Goal: Check status

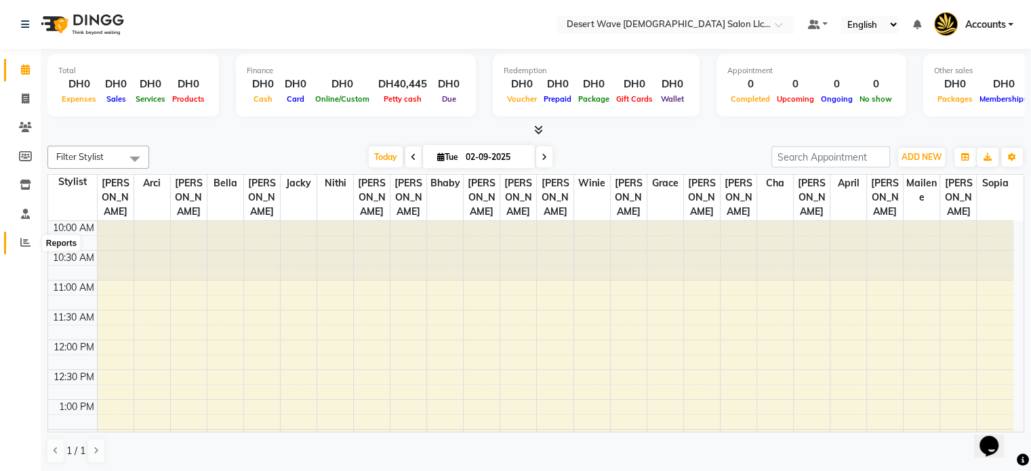
click at [22, 235] on span at bounding box center [26, 243] width 24 height 16
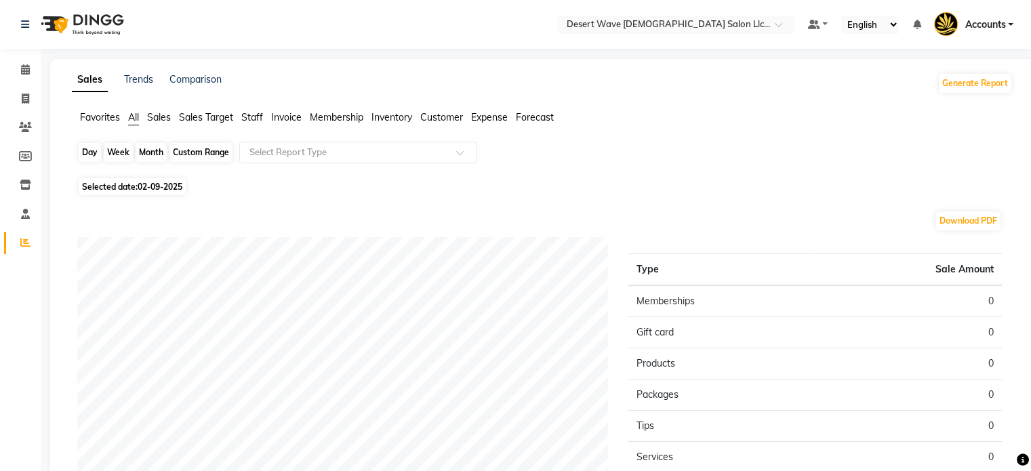
click at [85, 151] on div "Day" at bounding box center [90, 152] width 22 height 19
select select "9"
select select "2025"
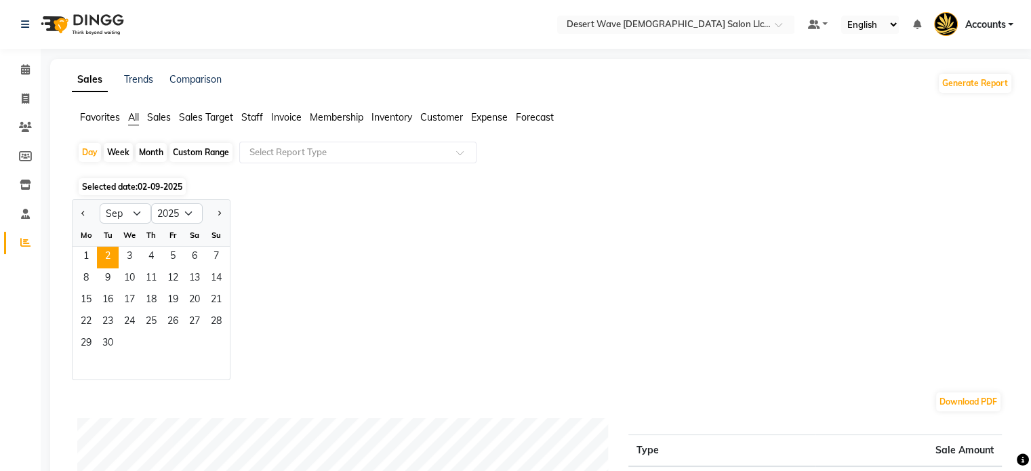
click at [155, 187] on span "02-09-2025" at bounding box center [160, 187] width 45 height 10
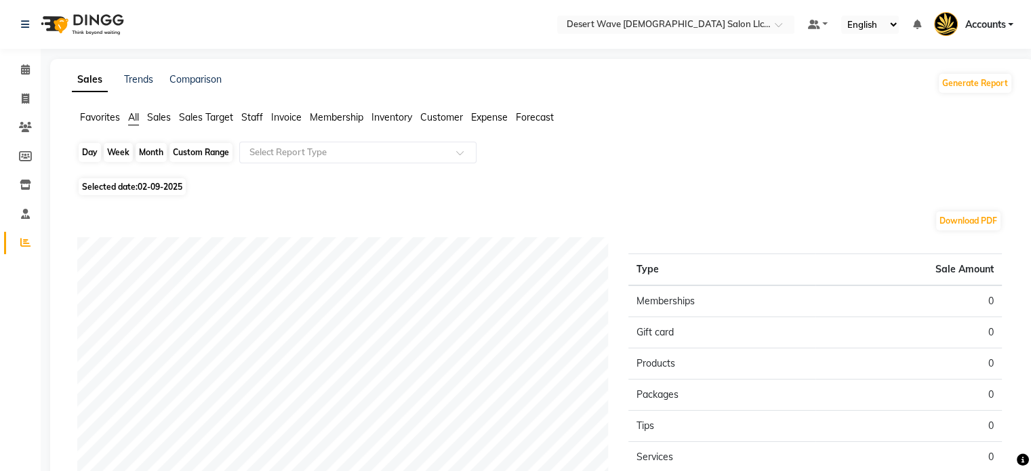
click at [92, 155] on div "Day" at bounding box center [90, 152] width 22 height 19
select select "9"
select select "2025"
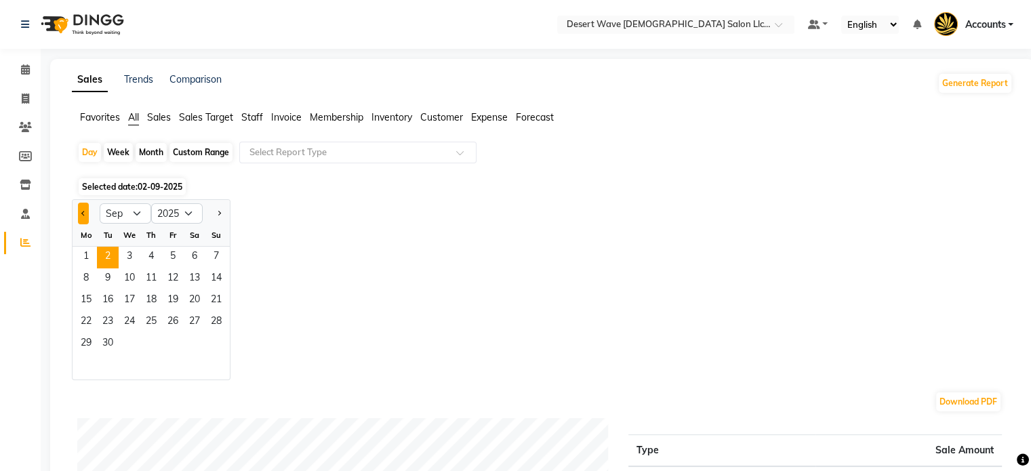
click at [86, 210] on button "Previous month" at bounding box center [83, 214] width 11 height 22
select select "8"
click at [214, 341] on span "31" at bounding box center [216, 345] width 22 height 22
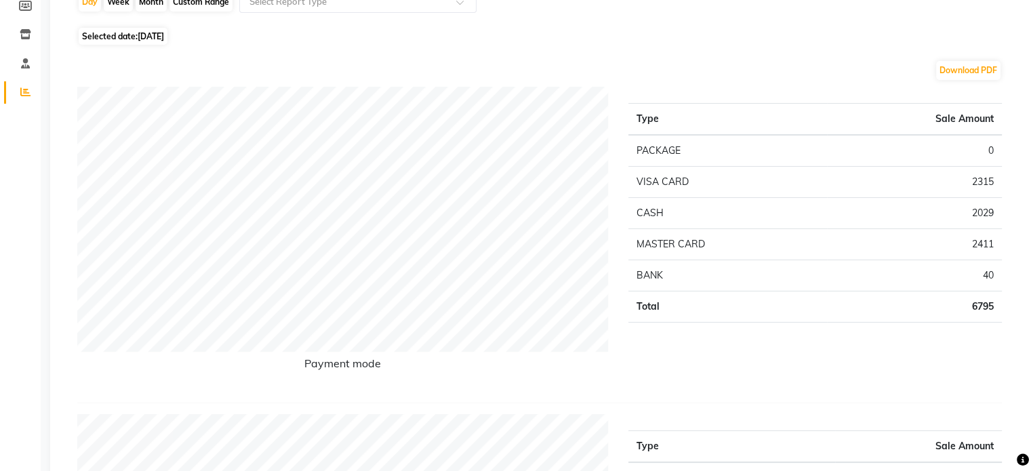
scroll to position [163, 0]
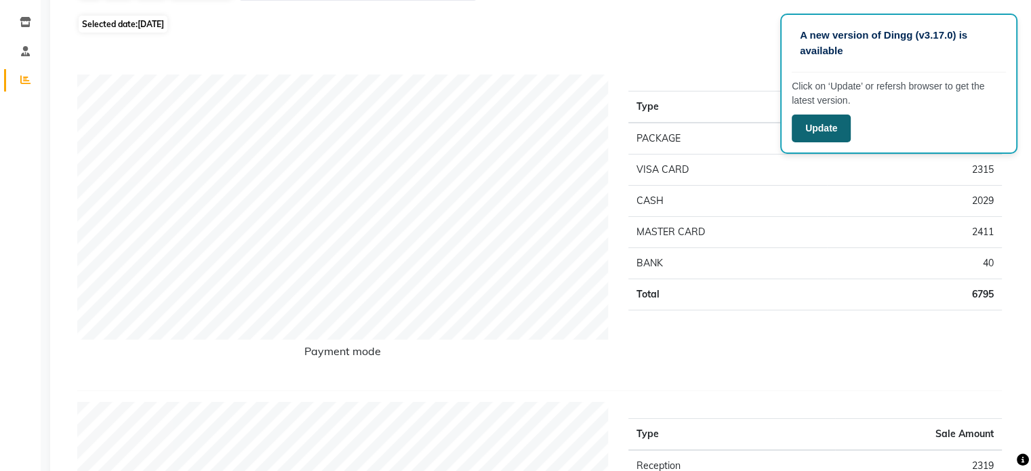
click at [829, 121] on button "Update" at bounding box center [821, 129] width 59 height 28
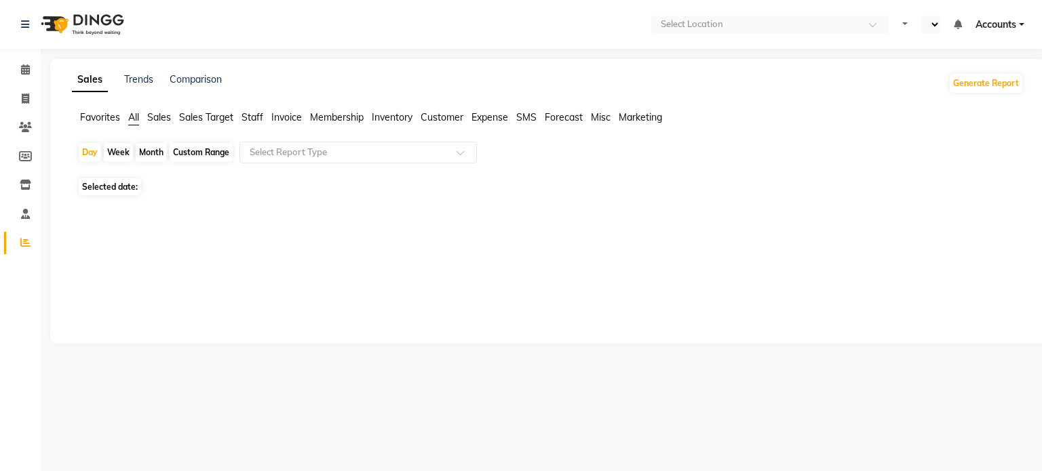
select select "en"
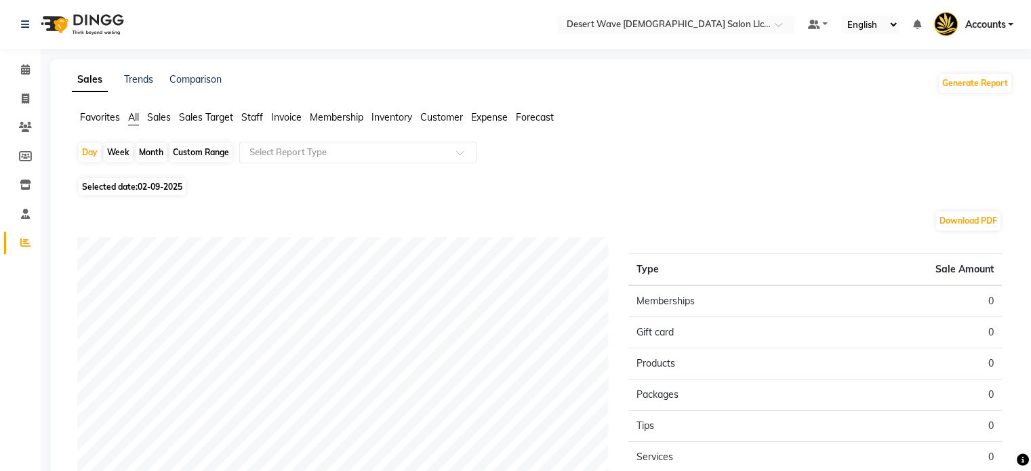
click at [151, 189] on span "02-09-2025" at bounding box center [160, 187] width 45 height 10
select select "9"
select select "2025"
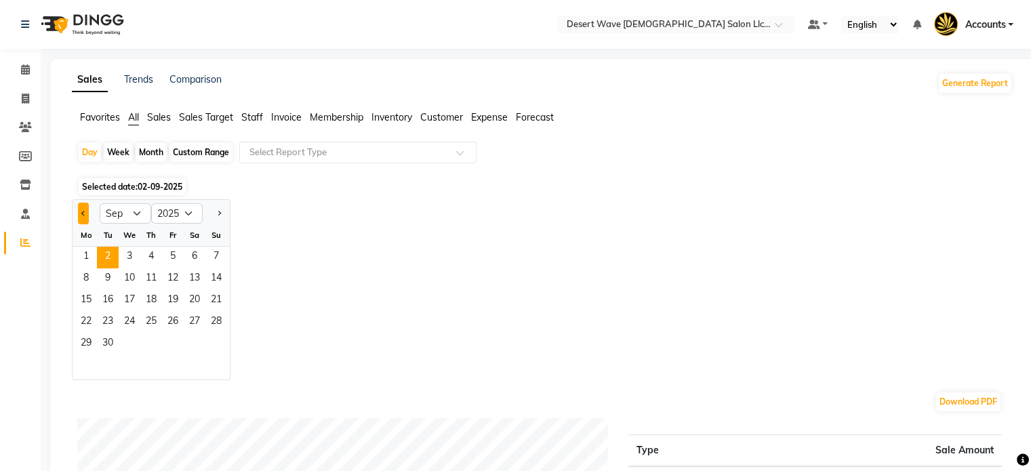
click at [84, 214] on span "Previous month" at bounding box center [83, 212] width 5 height 5
select select "8"
click at [209, 342] on span "31" at bounding box center [216, 345] width 22 height 22
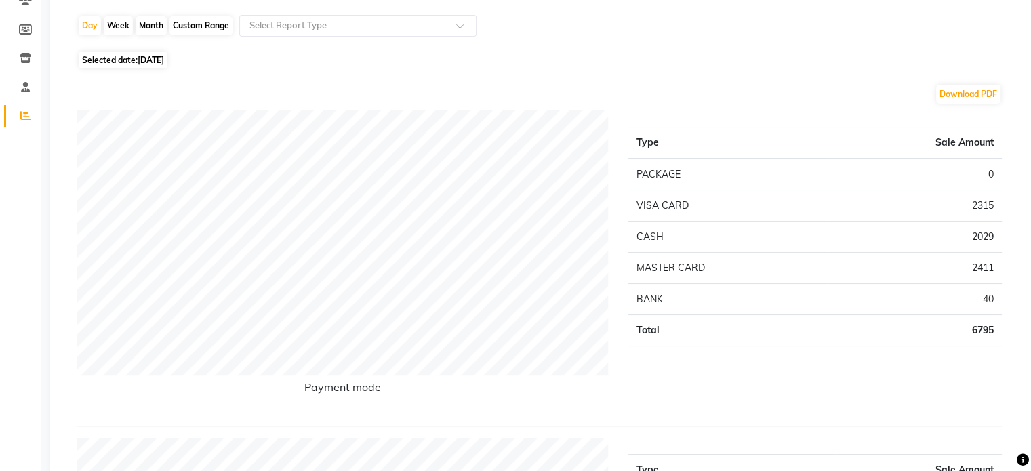
scroll to position [136, 0]
